Goal: Information Seeking & Learning: Learn about a topic

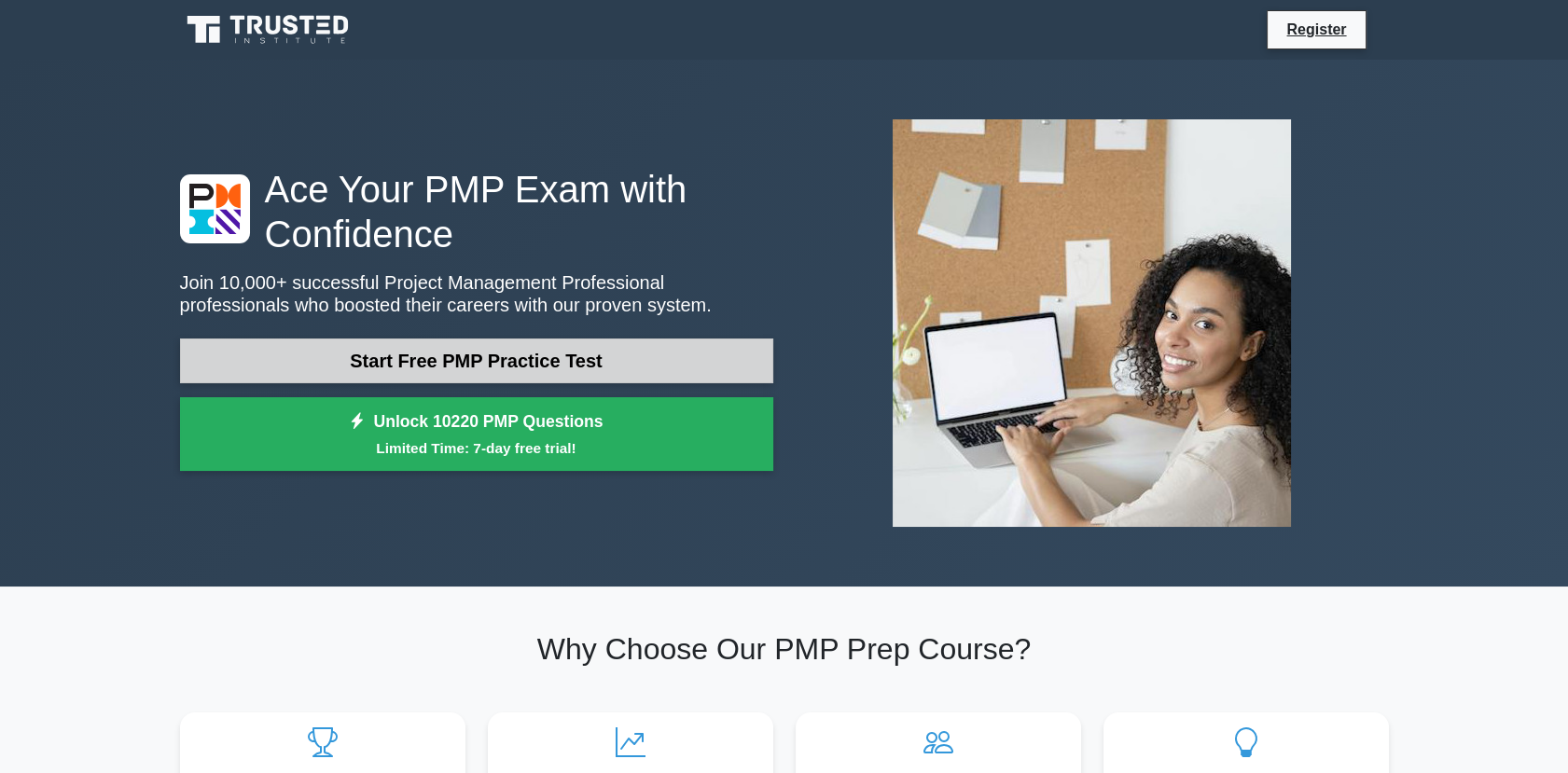
click at [571, 368] on link "Start Free PMP Practice Test" at bounding box center [476, 360] width 593 height 45
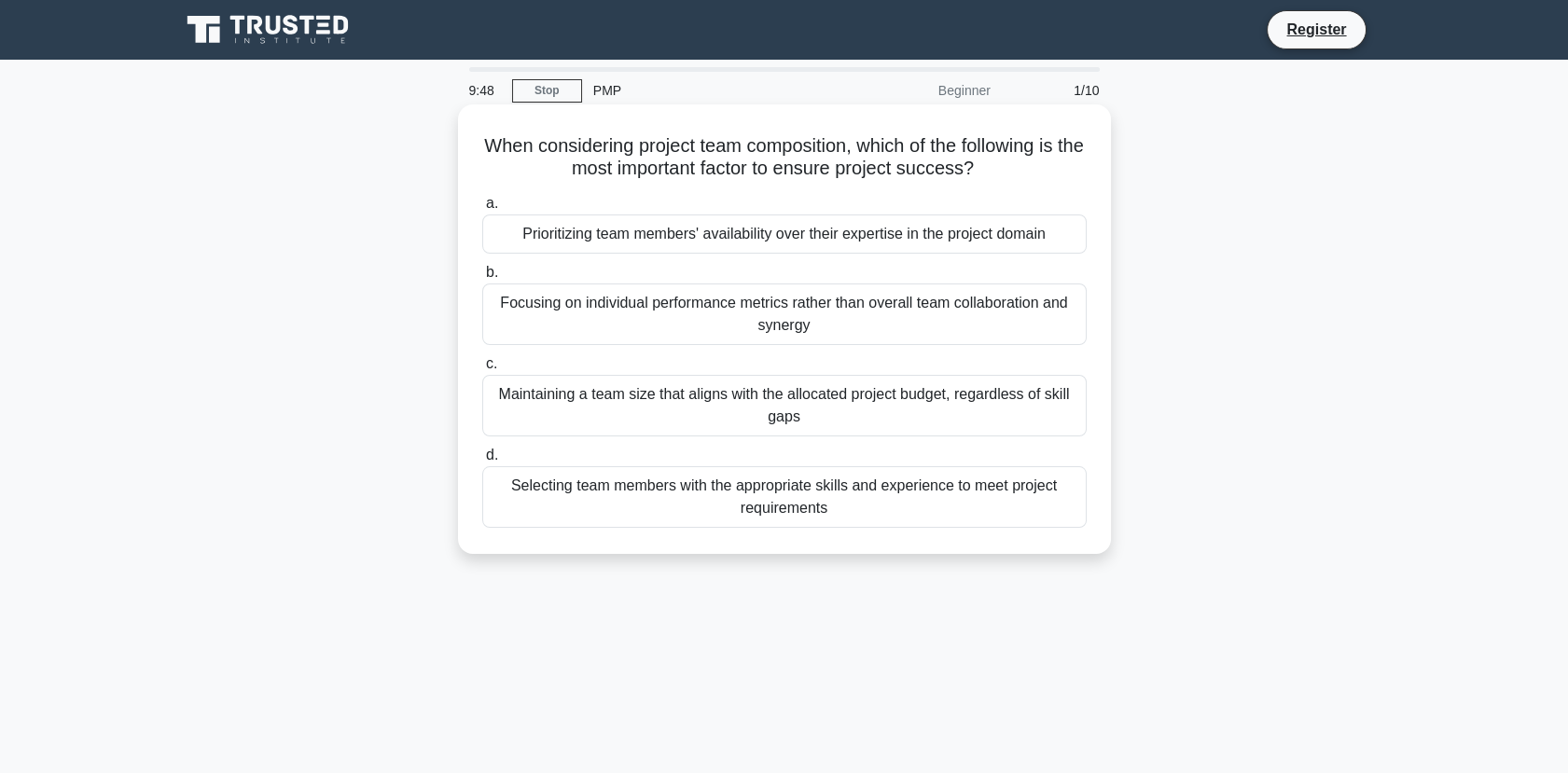
click at [780, 503] on div "Selecting team members with the appropriate skills and experience to meet proje…" at bounding box center [784, 497] width 604 height 62
click at [482, 462] on input "d. Selecting team members with the appropriate skills and experience to meet pr…" at bounding box center [482, 455] width 0 height 12
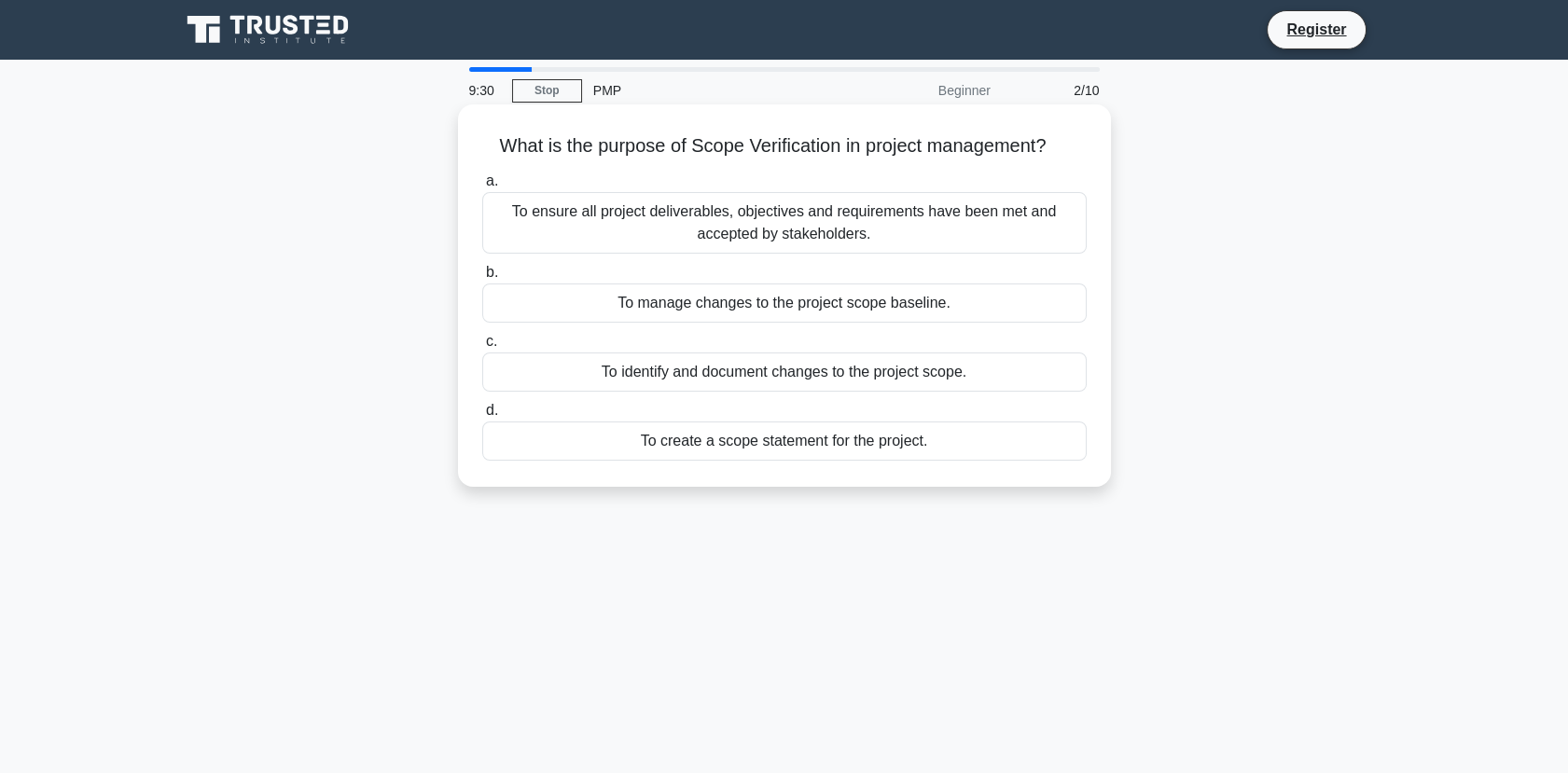
click at [919, 227] on div "To ensure all project deliverables, objectives and requirements have been met a…" at bounding box center [784, 223] width 604 height 62
click at [482, 188] on input "a. To ensure all project deliverables, objectives and requirements have been me…" at bounding box center [482, 181] width 0 height 12
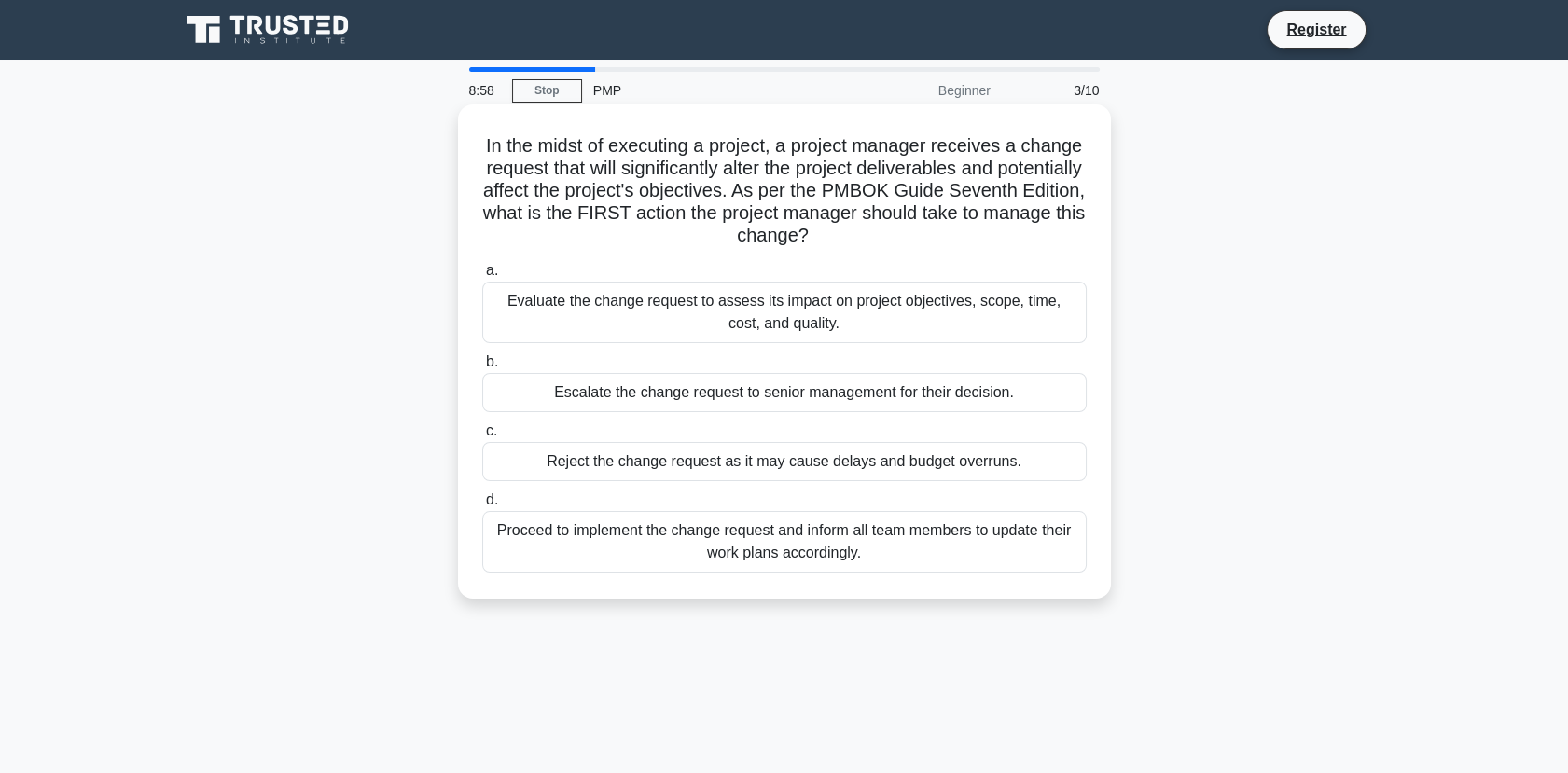
click at [847, 317] on div "Evaluate the change request to assess its impact on project objectives, scope, …" at bounding box center [784, 312] width 604 height 62
click at [482, 277] on input "a. Evaluate the change request to assess its impact on project objectives, scop…" at bounding box center [482, 270] width 0 height 12
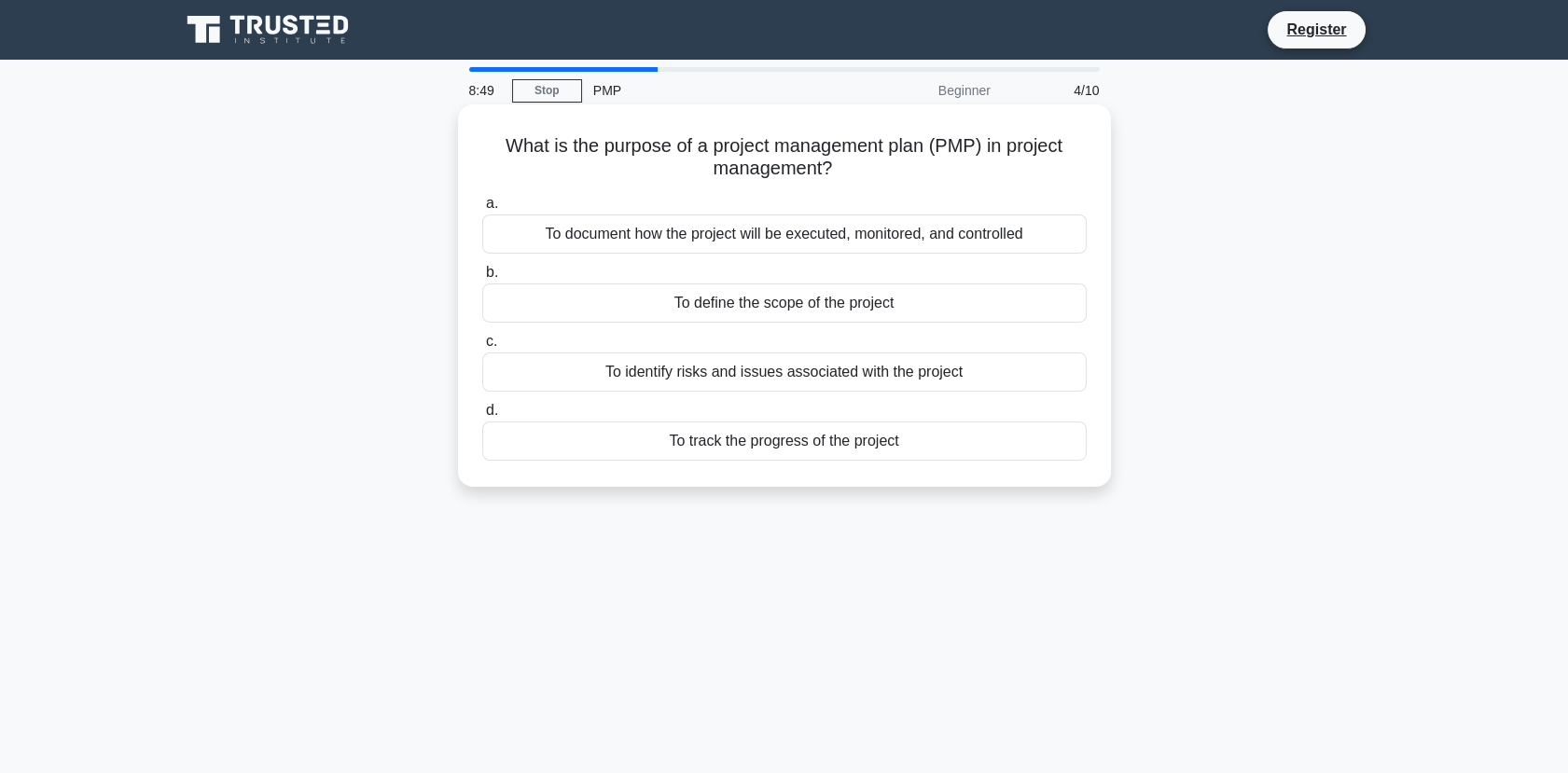
click at [955, 240] on div "To document how the project will be executed, monitored, and controlled" at bounding box center [784, 233] width 604 height 39
click at [482, 210] on input "a. To document how the project will be executed, monitored, and controlled" at bounding box center [482, 203] width 0 height 12
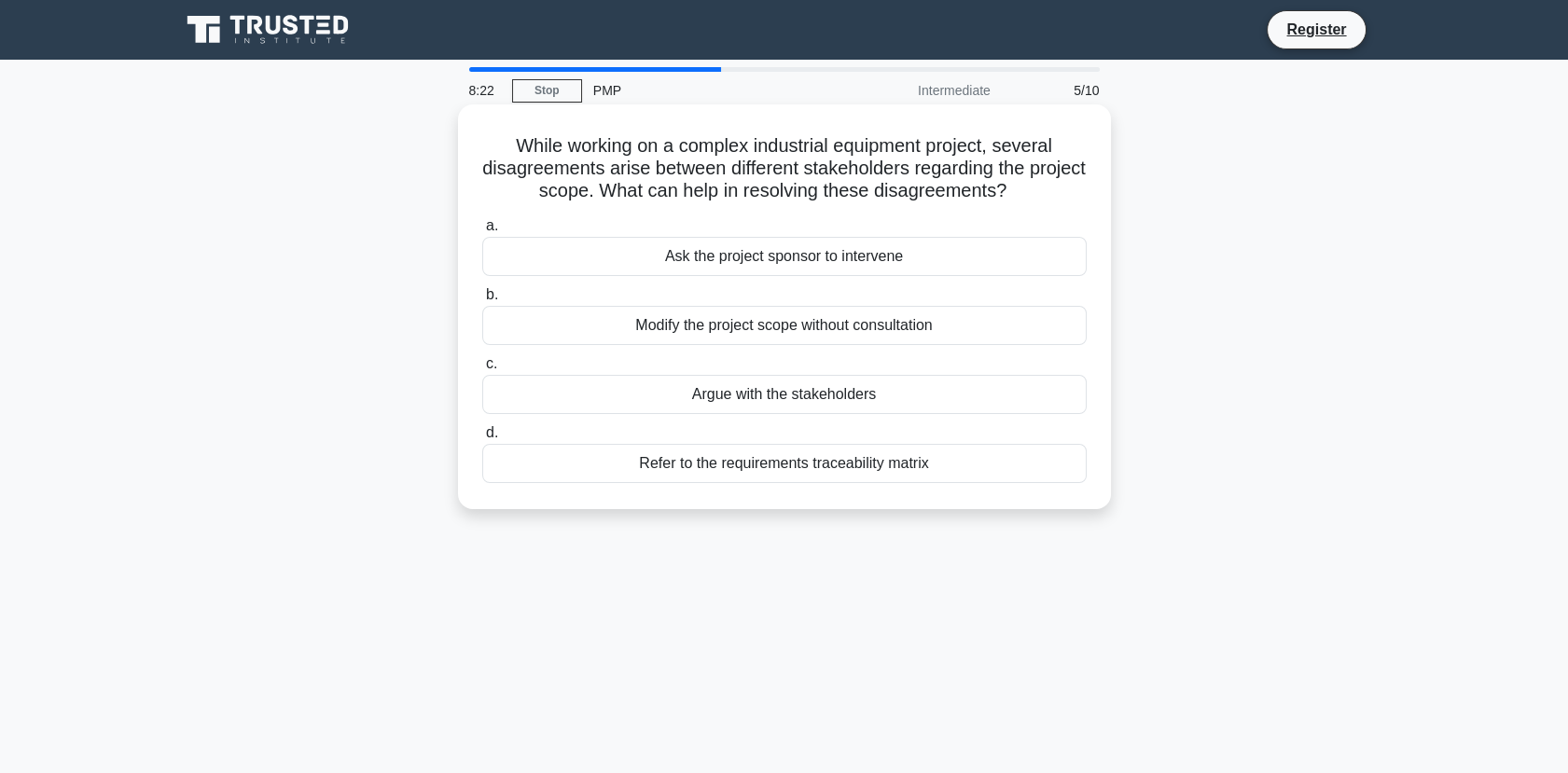
click at [898, 468] on div "Refer to the requirements traceability matrix" at bounding box center [784, 463] width 604 height 39
click at [482, 439] on input "d. Refer to the requirements traceability matrix" at bounding box center [482, 433] width 0 height 12
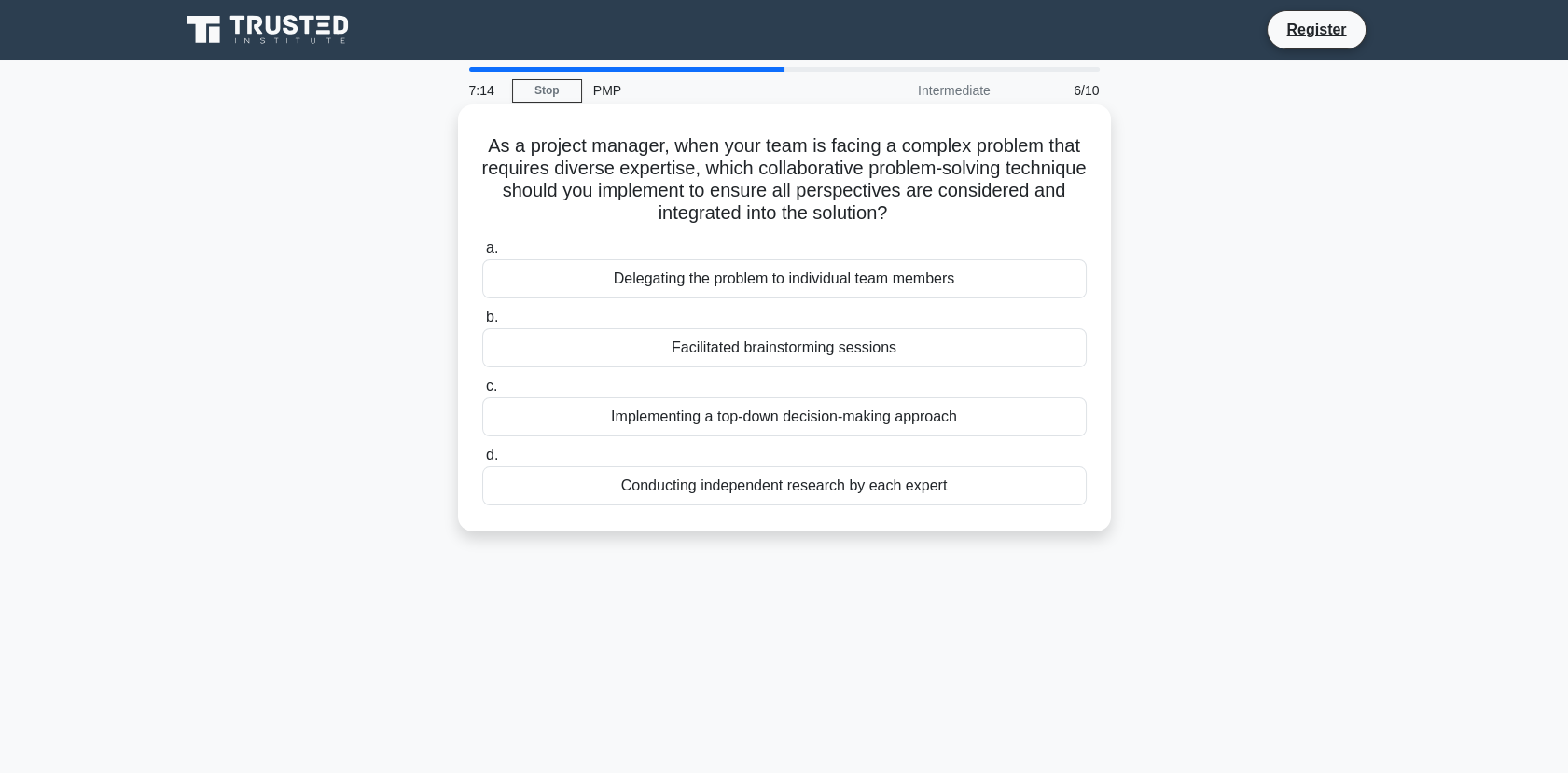
click at [951, 349] on div "Facilitated brainstorming sessions" at bounding box center [784, 347] width 604 height 39
click at [482, 323] on input "b. Facilitated brainstorming sessions" at bounding box center [482, 317] width 0 height 12
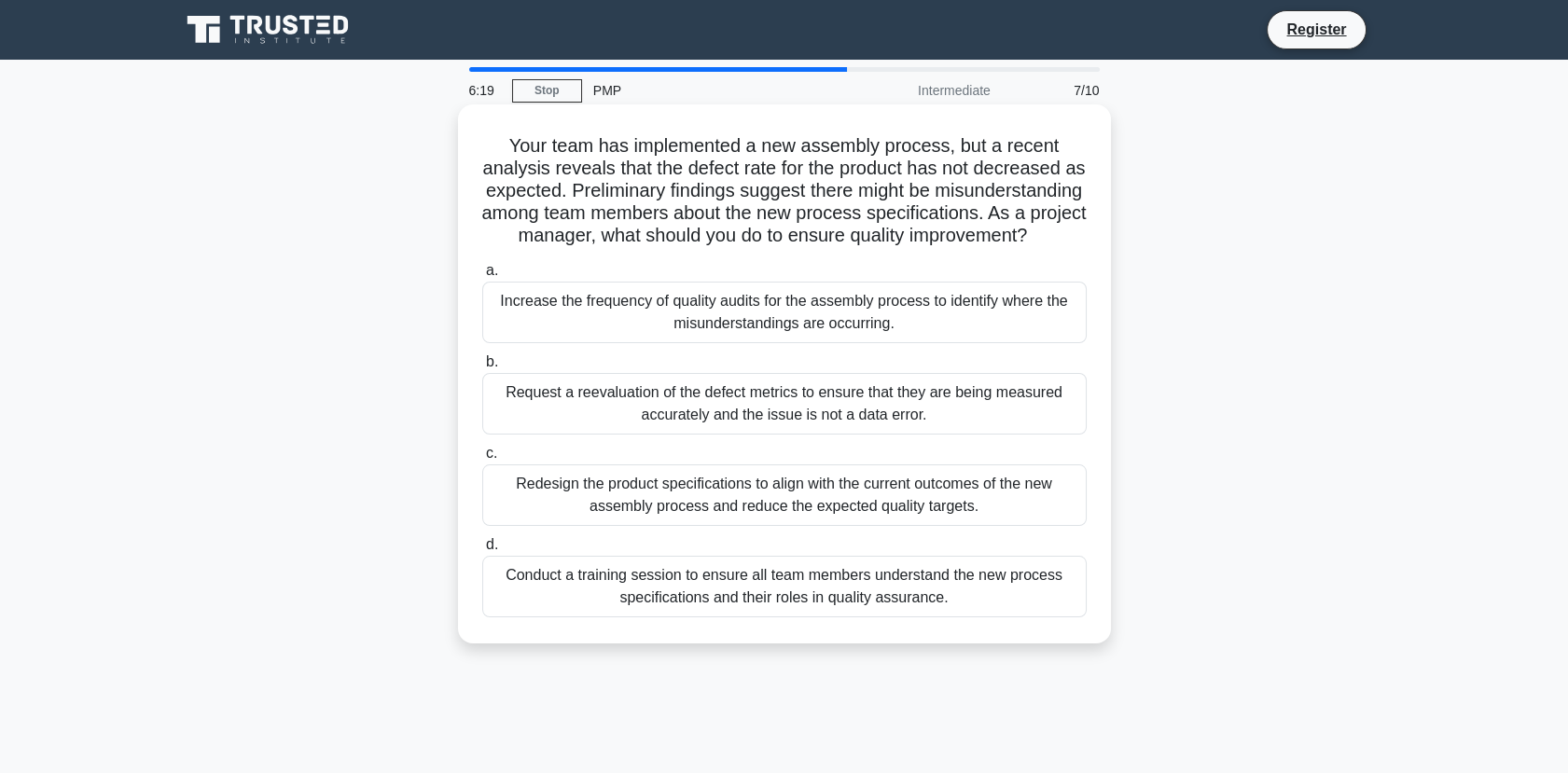
drag, startPoint x: 890, startPoint y: 511, endPoint x: 963, endPoint y: 518, distance: 73.3
click at [963, 518] on div "Redesign the product specifications to align with the current outcomes of the n…" at bounding box center [784, 495] width 604 height 62
drag, startPoint x: 963, startPoint y: 518, endPoint x: 883, endPoint y: 629, distance: 136.8
click at [883, 617] on div "Conduct a training session to ensure all team members understand the new proces…" at bounding box center [784, 586] width 604 height 62
click at [482, 551] on input "d. Conduct a training session to ensure all team members understand the new pro…" at bounding box center [482, 544] width 0 height 12
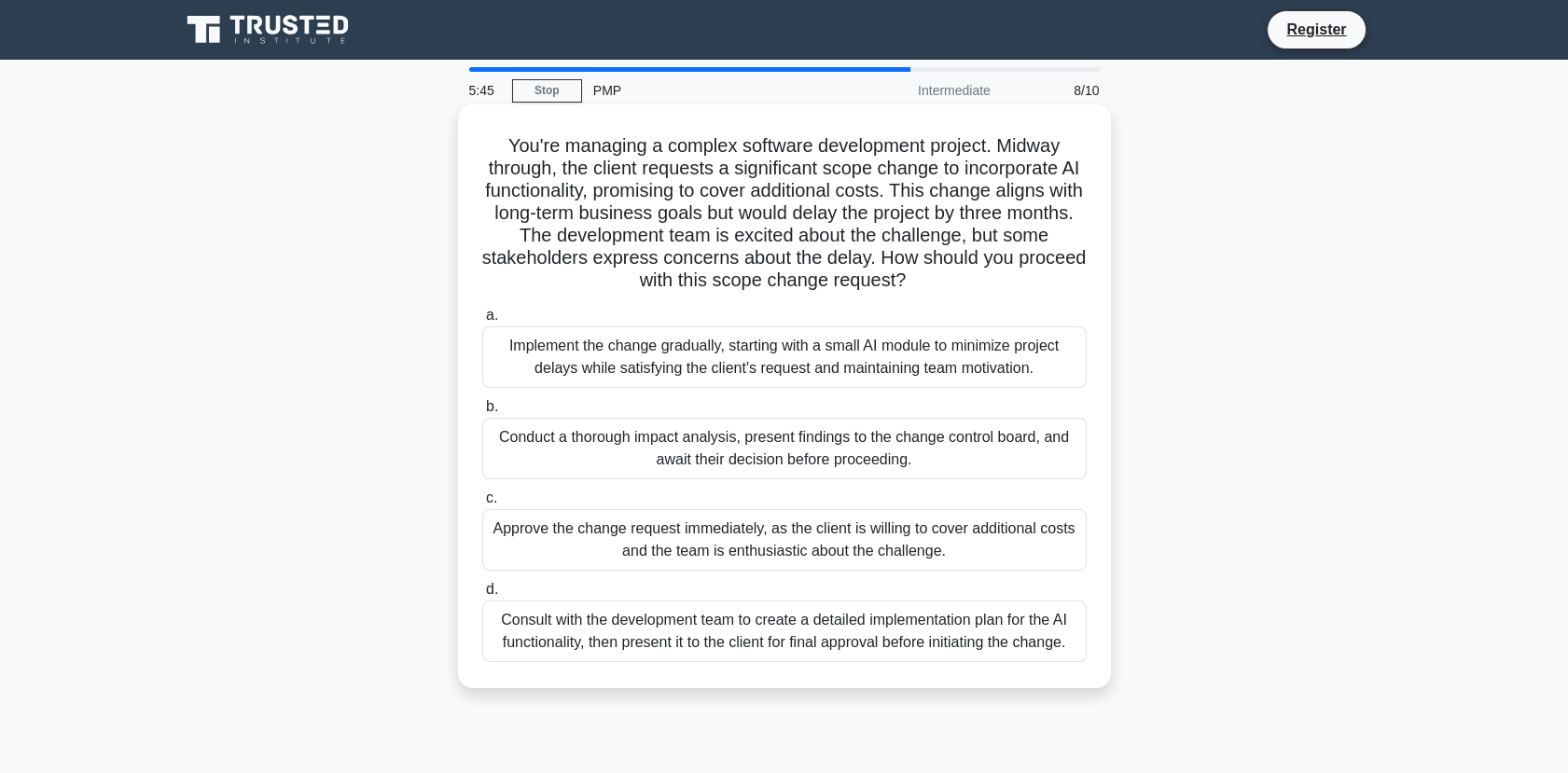
click at [1039, 444] on div "Conduct a thorough impact analysis, present findings to the change control boar…" at bounding box center [784, 448] width 604 height 62
click at [482, 413] on input "b. Conduct a thorough impact analysis, present findings to the change control b…" at bounding box center [482, 407] width 0 height 12
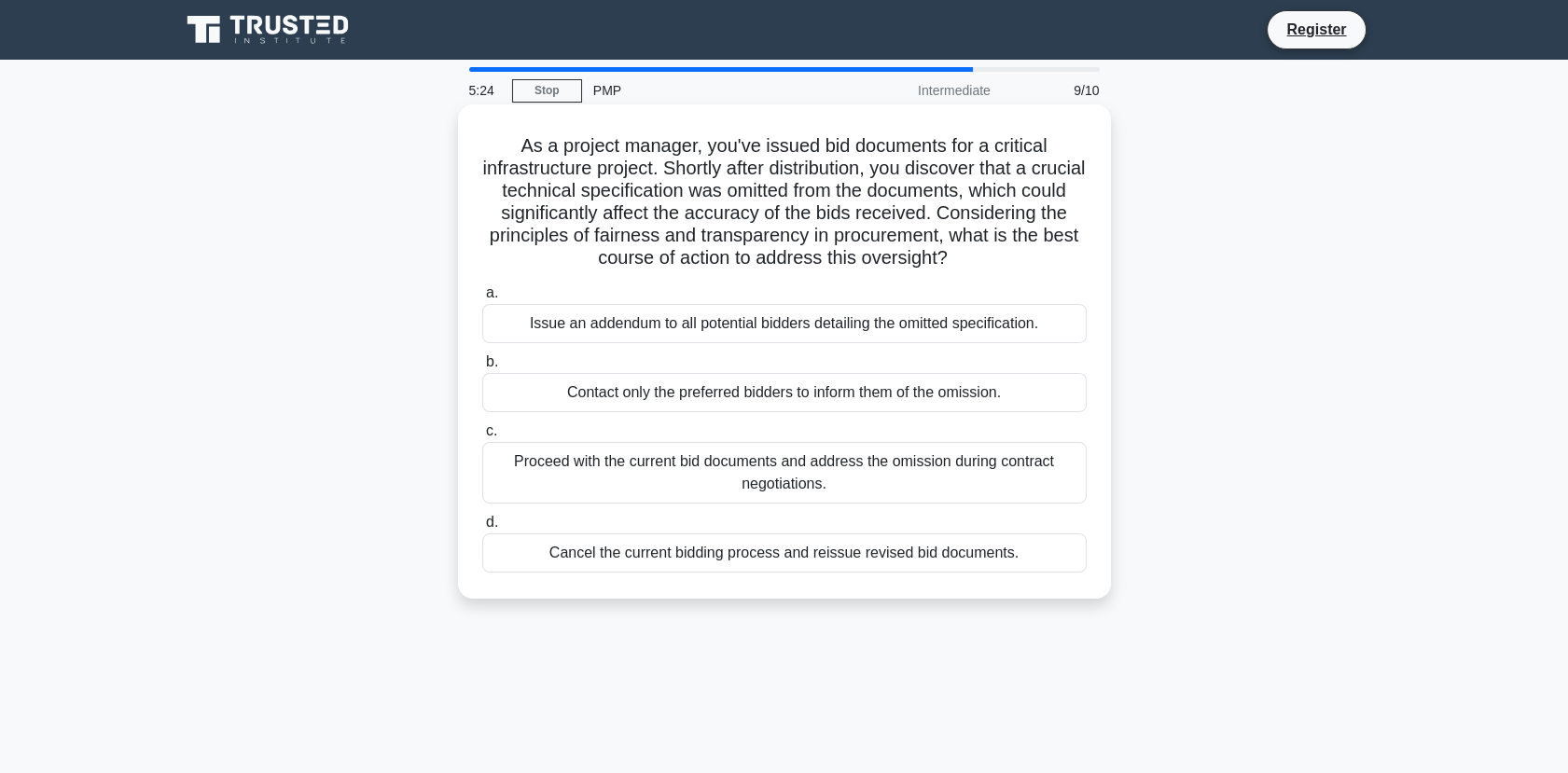
click at [1019, 235] on h5 "As a project manager, you've issued bid documents for a critical infrastructure…" at bounding box center [784, 203] width 608 height 137
click at [968, 318] on div "Issue an addendum to all potential bidders detailing the omitted specification." at bounding box center [784, 322] width 604 height 39
click at [482, 300] on input "a. Issue an addendum to all potential bidders detailing the omitted specificati…" at bounding box center [482, 293] width 0 height 12
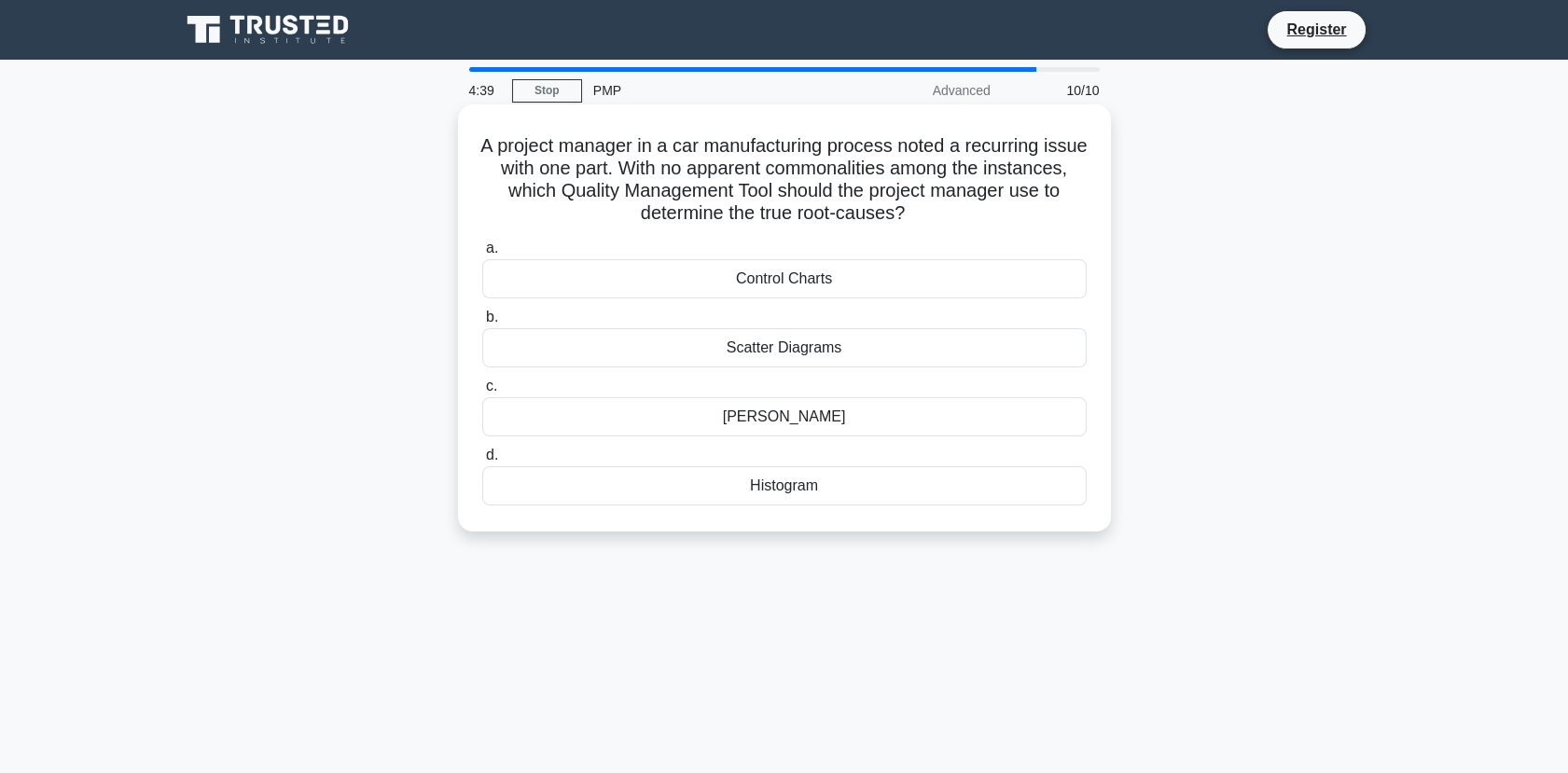
click at [904, 411] on div "[PERSON_NAME]" at bounding box center [784, 416] width 604 height 39
click at [482, 393] on input "[PERSON_NAME] Diagram" at bounding box center [482, 386] width 0 height 12
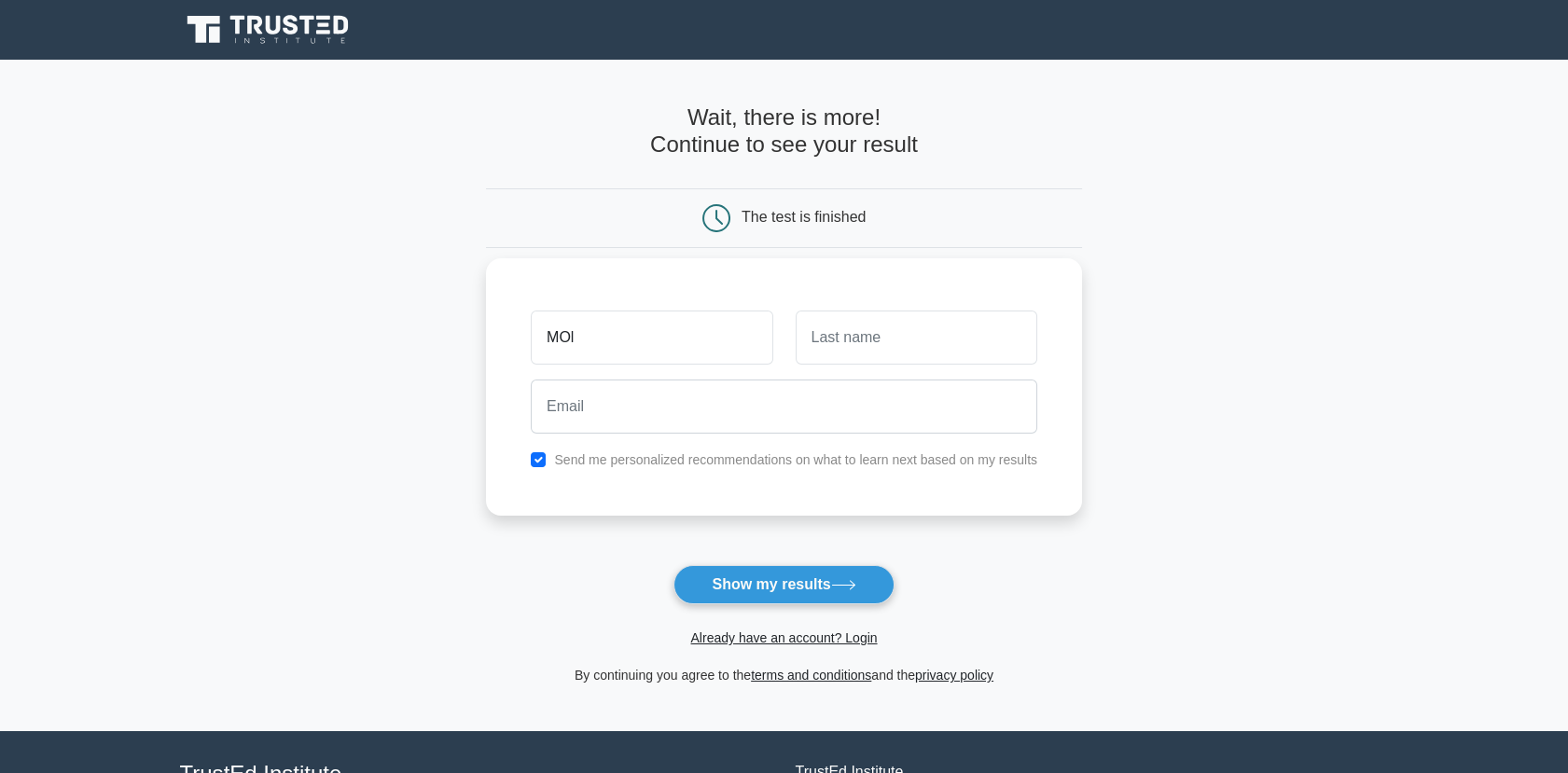
type input "[PERSON_NAME]"
click at [877, 334] on input "text" at bounding box center [916, 337] width 242 height 54
type input "Nur"
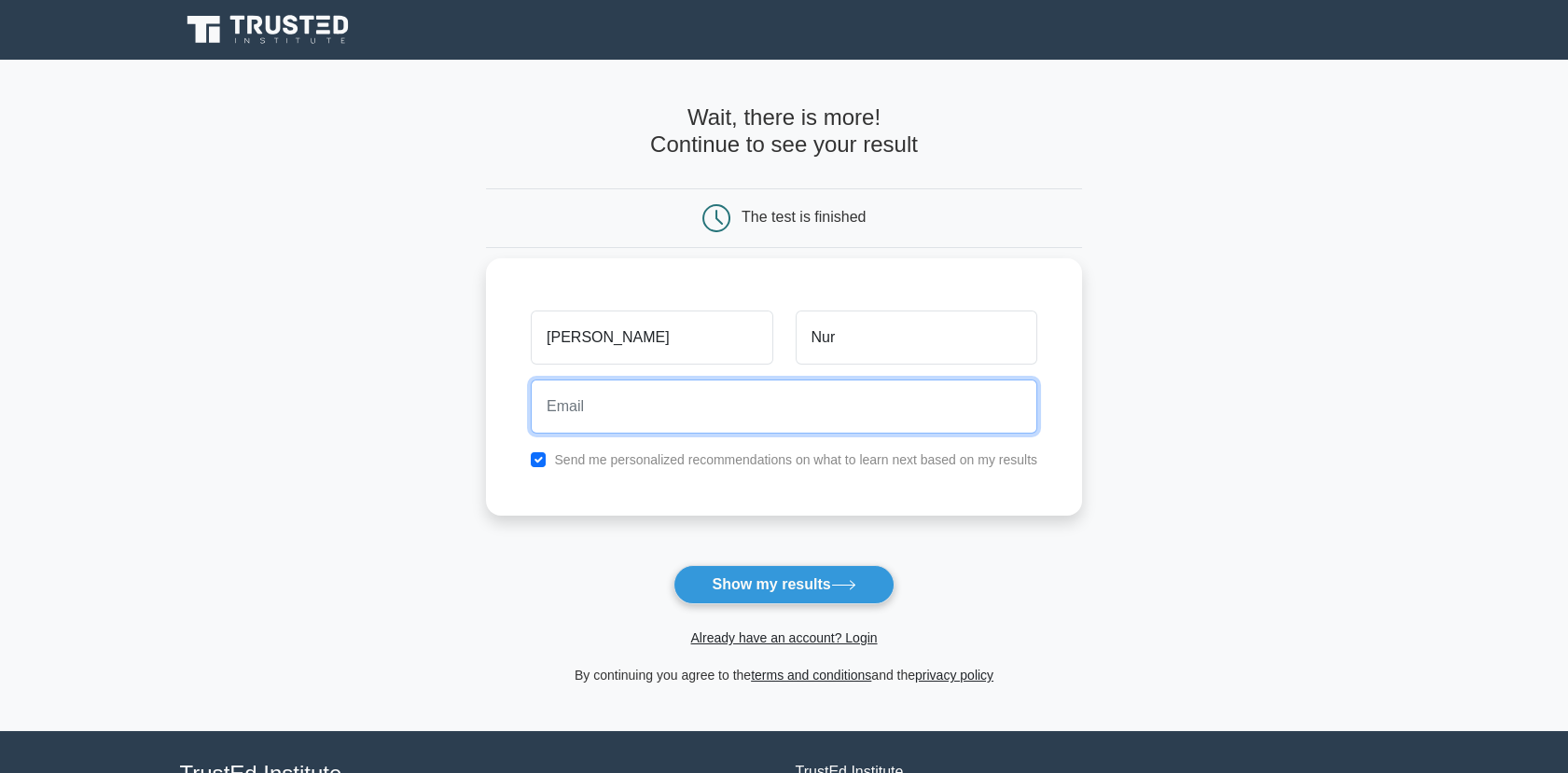
type input "molly.nur@stvinc.com"
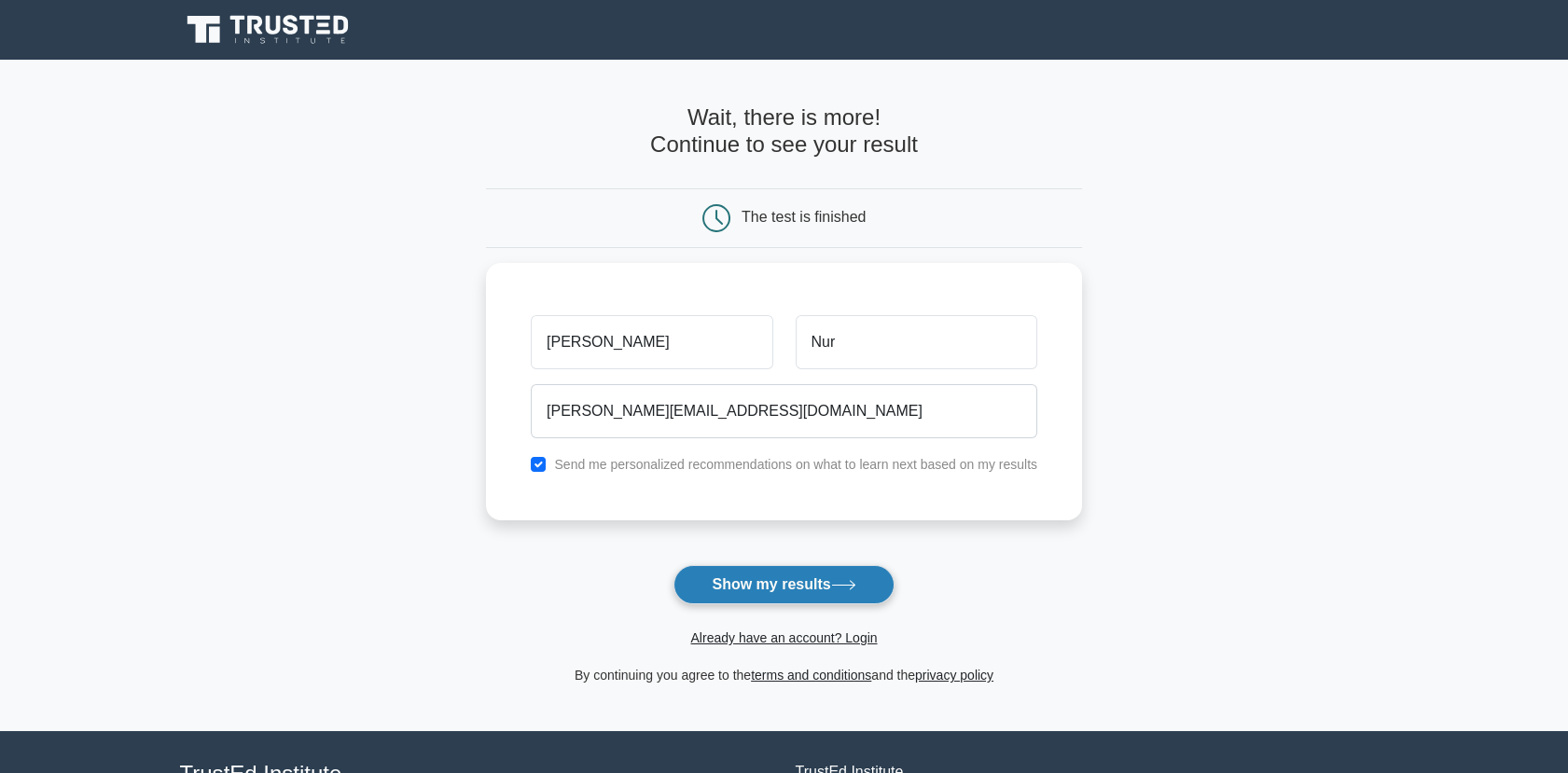
click at [771, 580] on button "Show my results" at bounding box center [784, 584] width 220 height 39
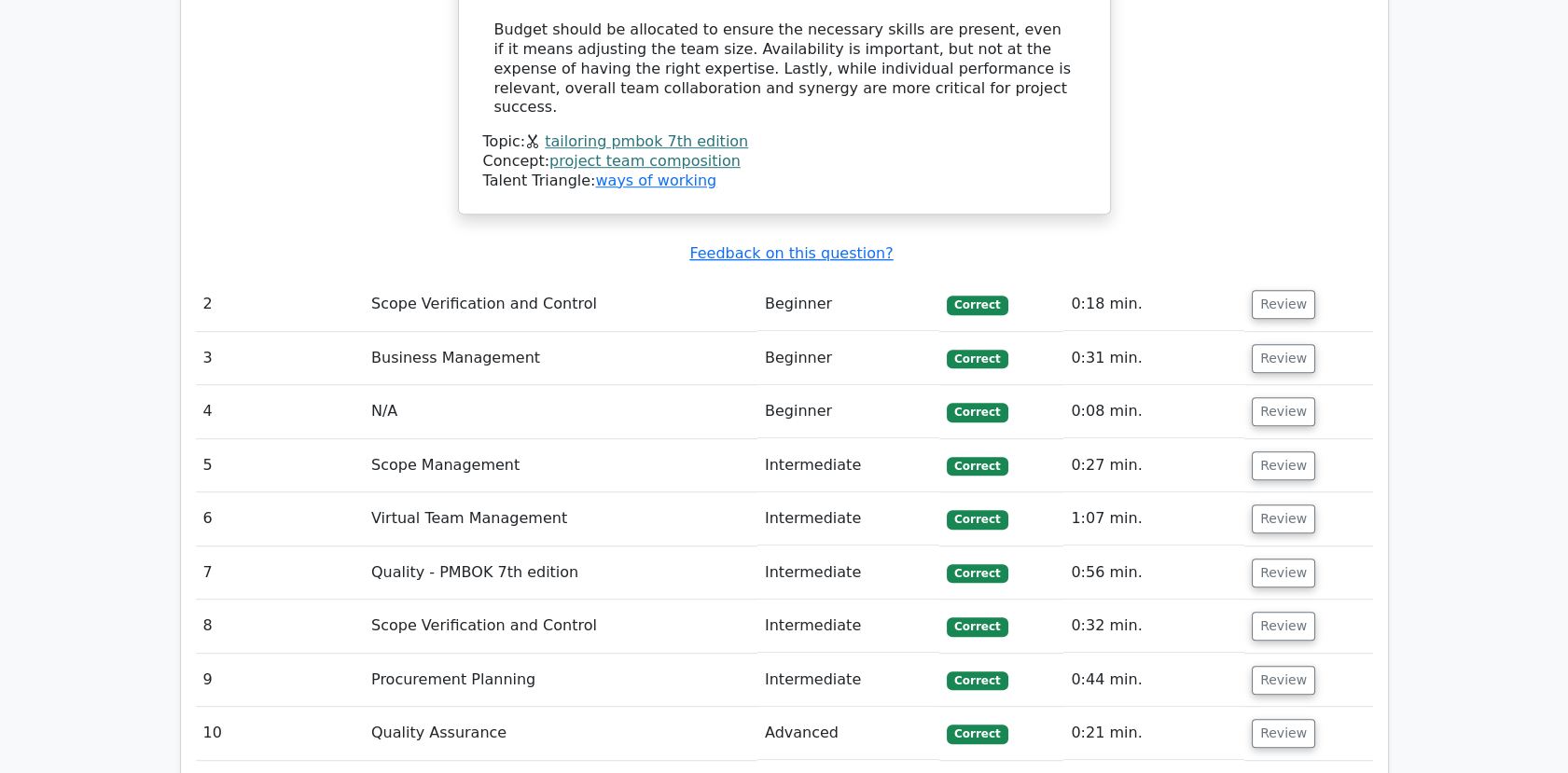
scroll to position [2498, 0]
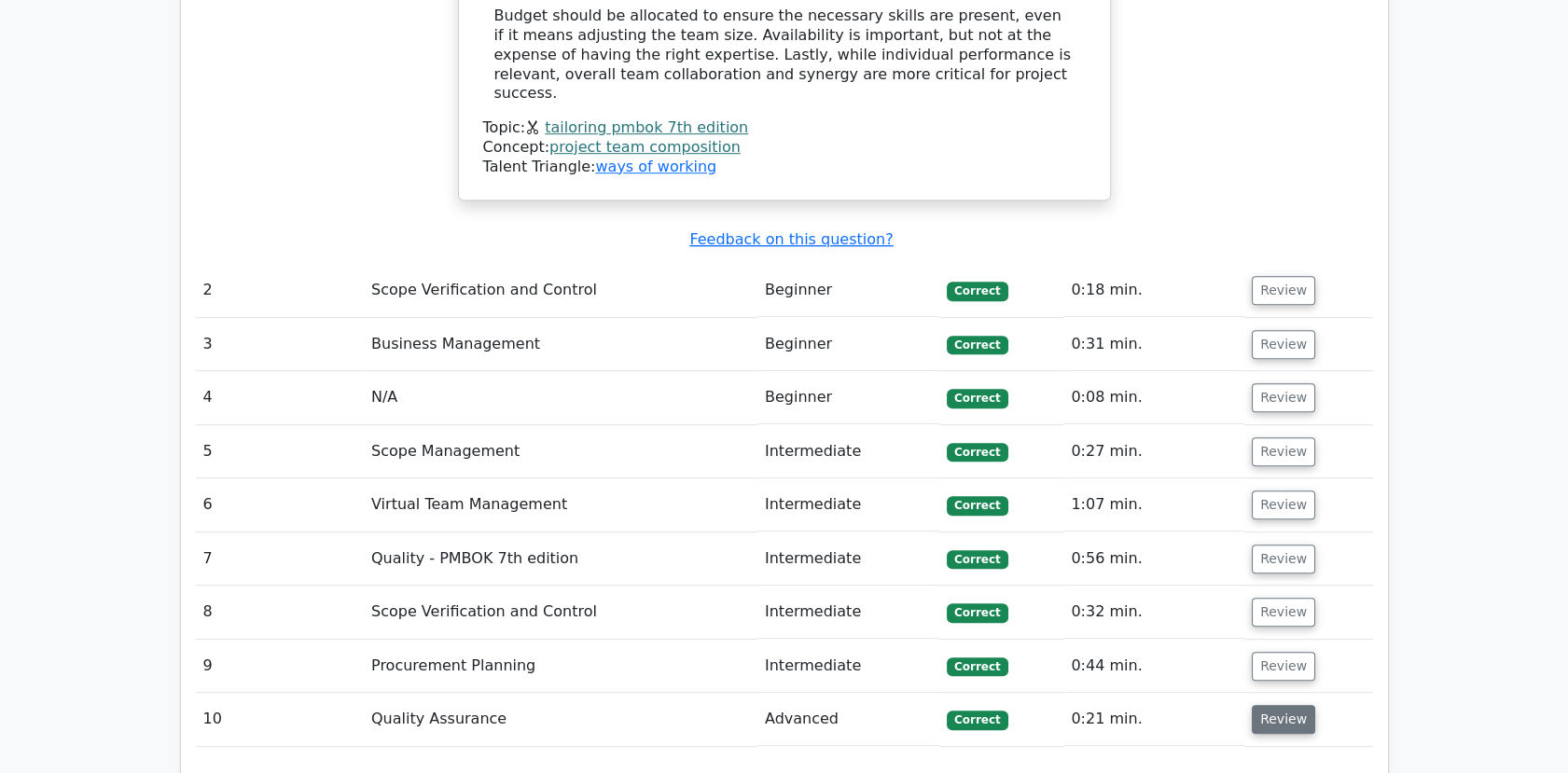
click at [1282, 705] on button "Review" at bounding box center [1282, 719] width 64 height 28
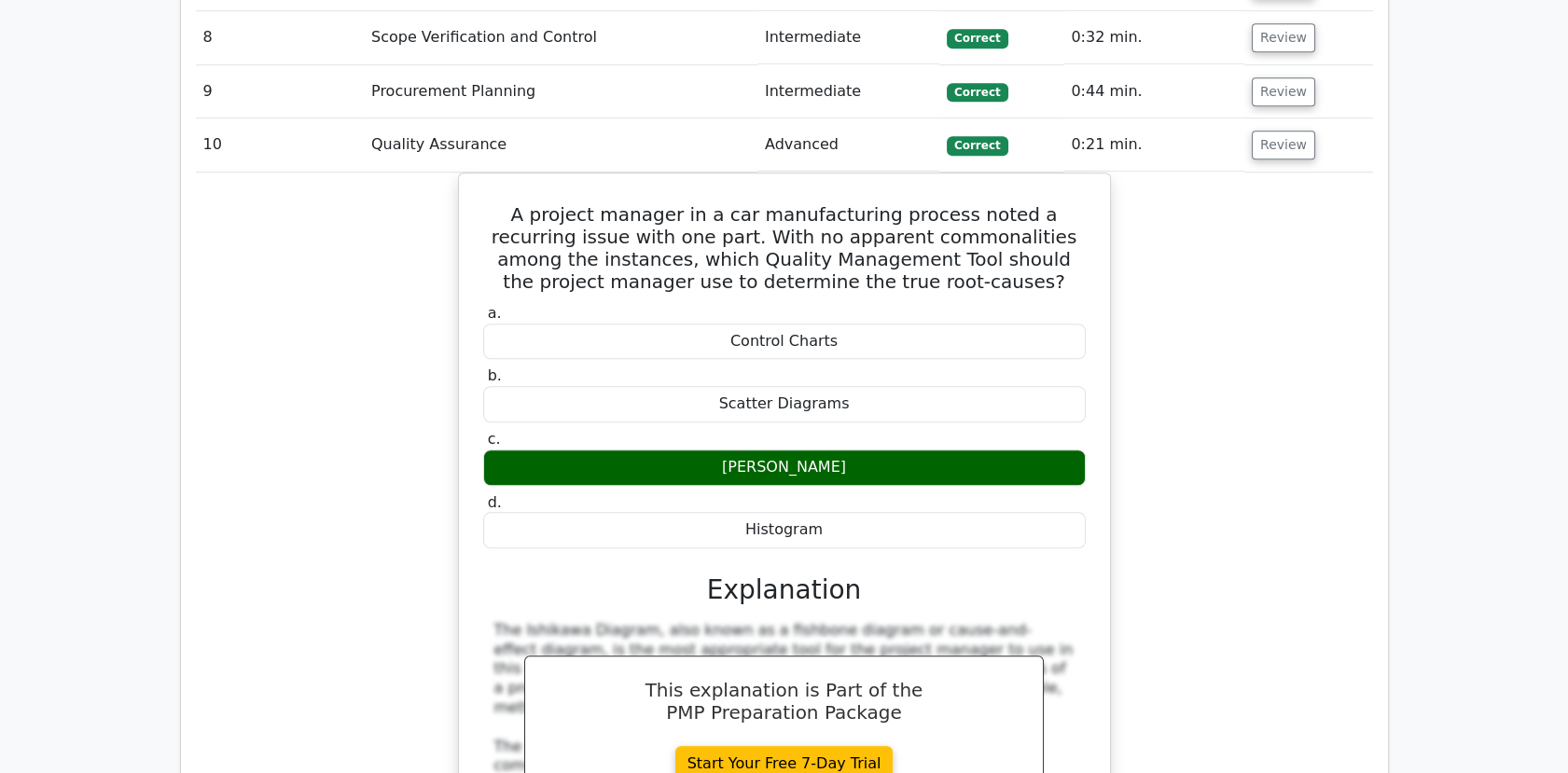
scroll to position [3088, 0]
